Goal: Book appointment/travel/reservation

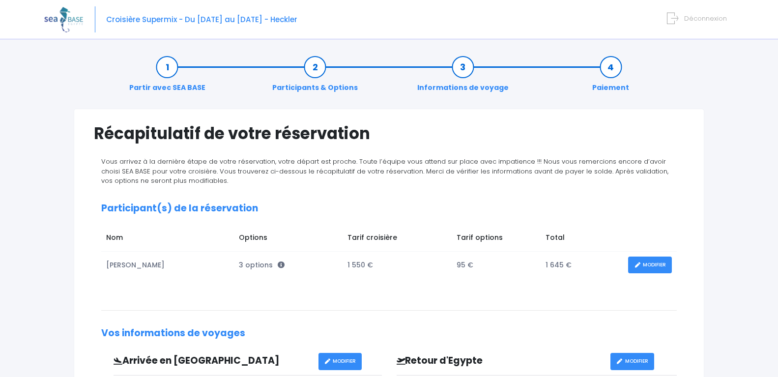
scroll to position [314, 0]
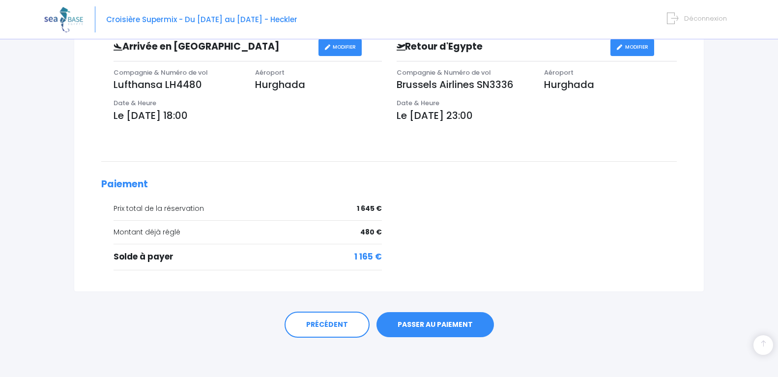
click at [437, 320] on link "PASSER AU PAIEMENT" at bounding box center [434, 325] width 117 height 26
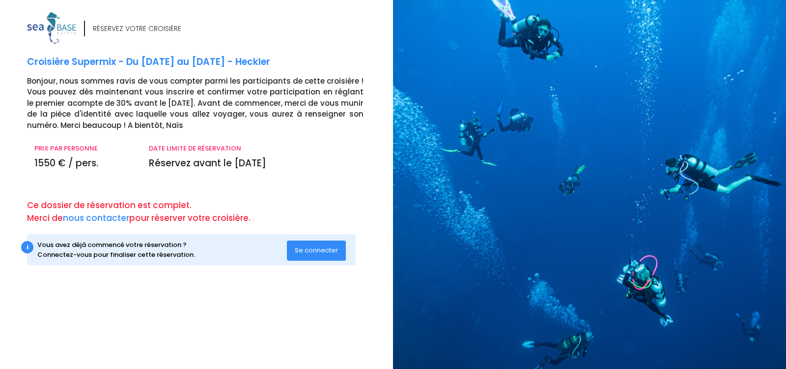
click at [329, 252] on span "Se connecter" at bounding box center [316, 249] width 43 height 9
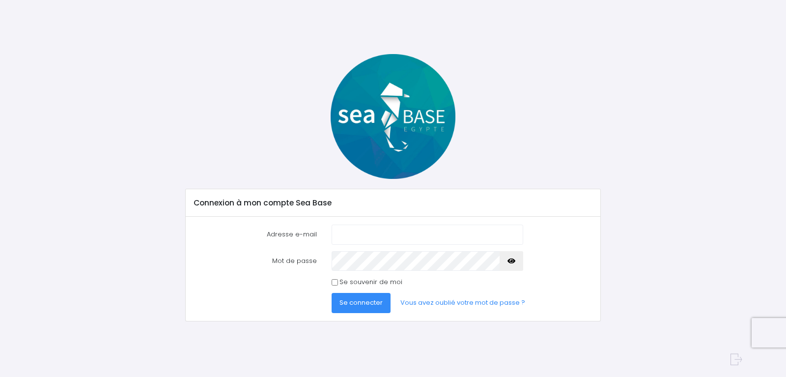
type input "vincentpradel31@gmail.com"
click at [366, 304] on span "Se connecter" at bounding box center [361, 302] width 43 height 9
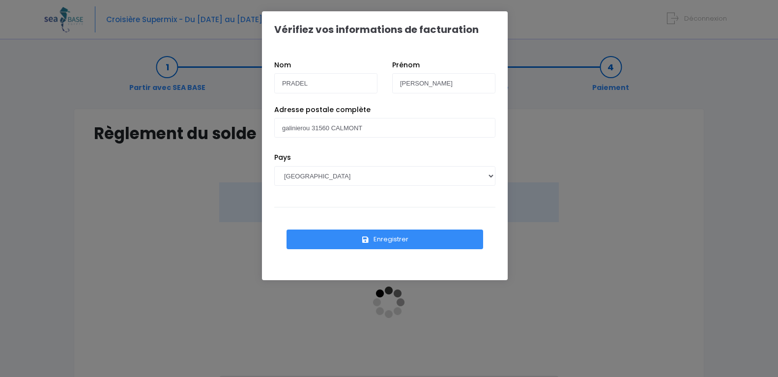
click at [413, 242] on button "Enregistrer" at bounding box center [385, 240] width 197 height 20
